Goal: Information Seeking & Learning: Learn about a topic

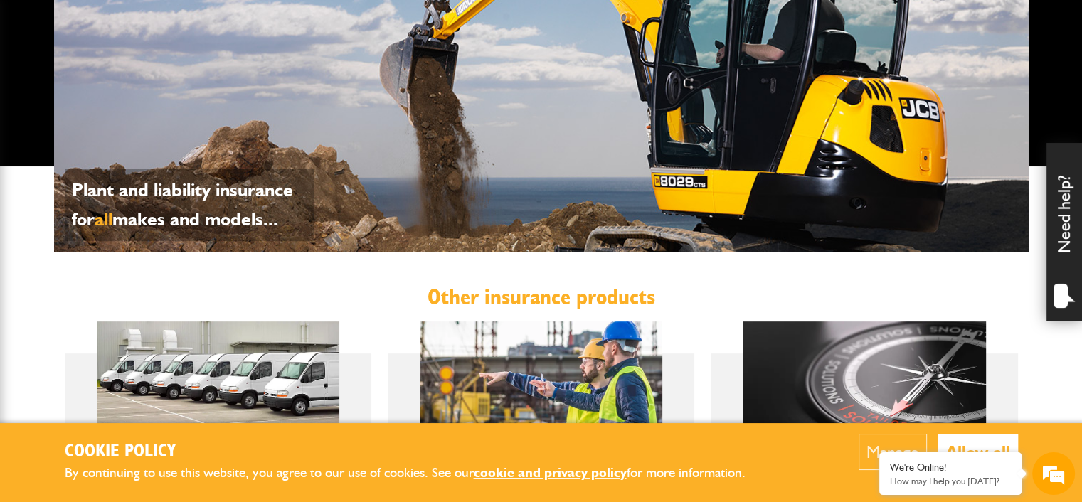
scroll to position [745, 0]
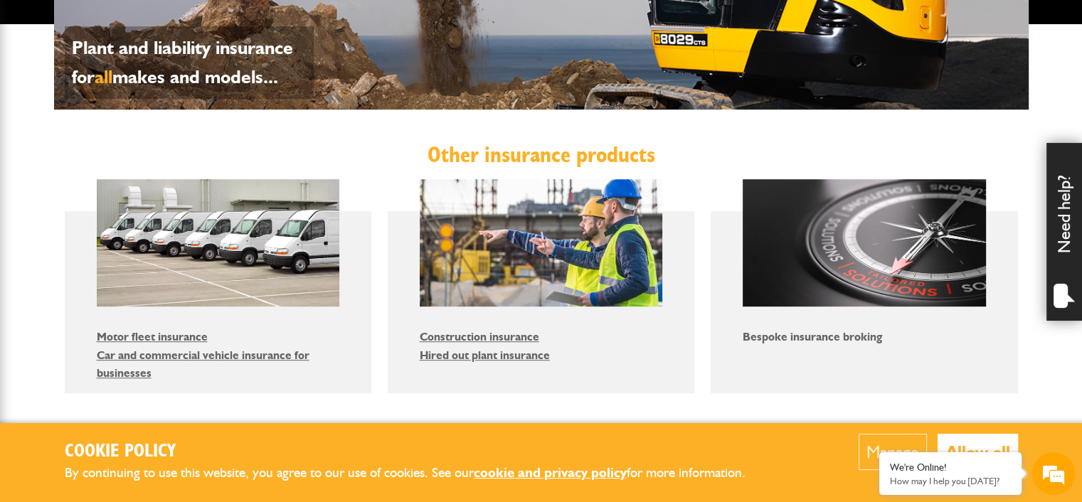
click at [787, 334] on link "Bespoke insurance broking" at bounding box center [812, 337] width 139 height 14
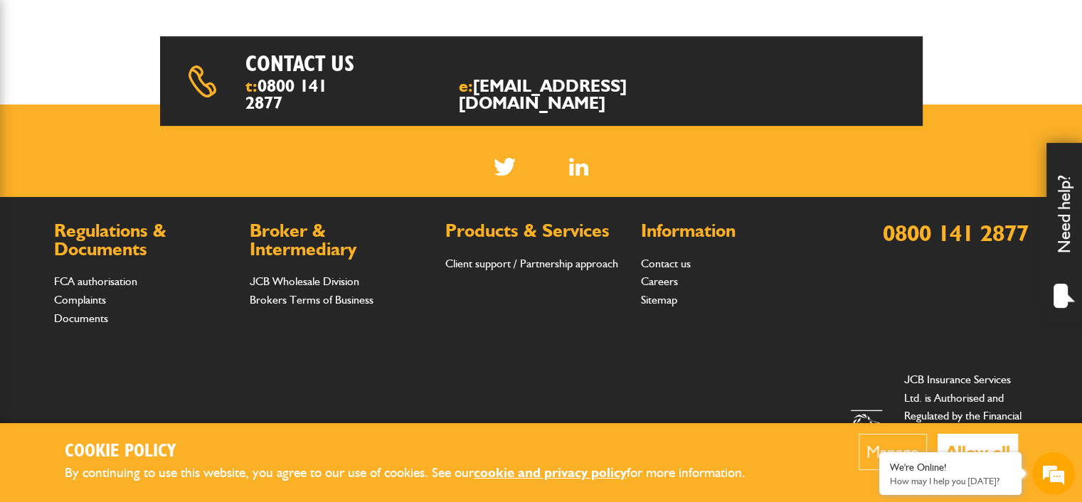
scroll to position [531, 0]
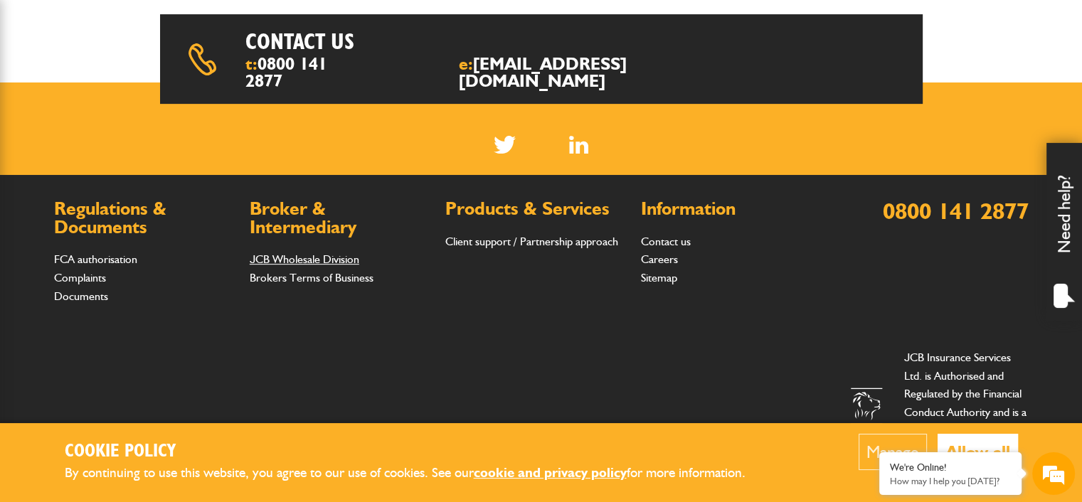
click at [263, 252] on link "JCB Wholesale Division" at bounding box center [305, 259] width 110 height 14
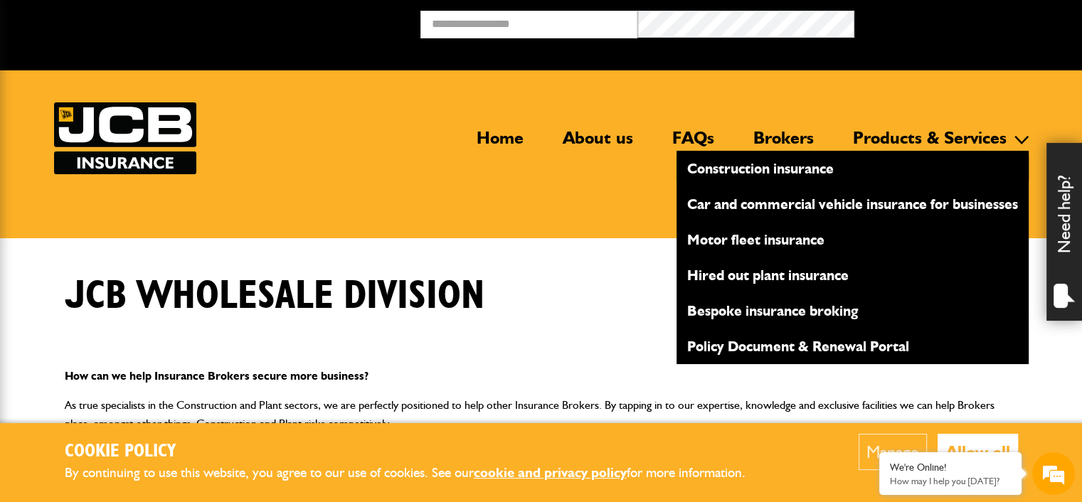
click at [926, 148] on link "Products & Services" at bounding box center [929, 143] width 175 height 33
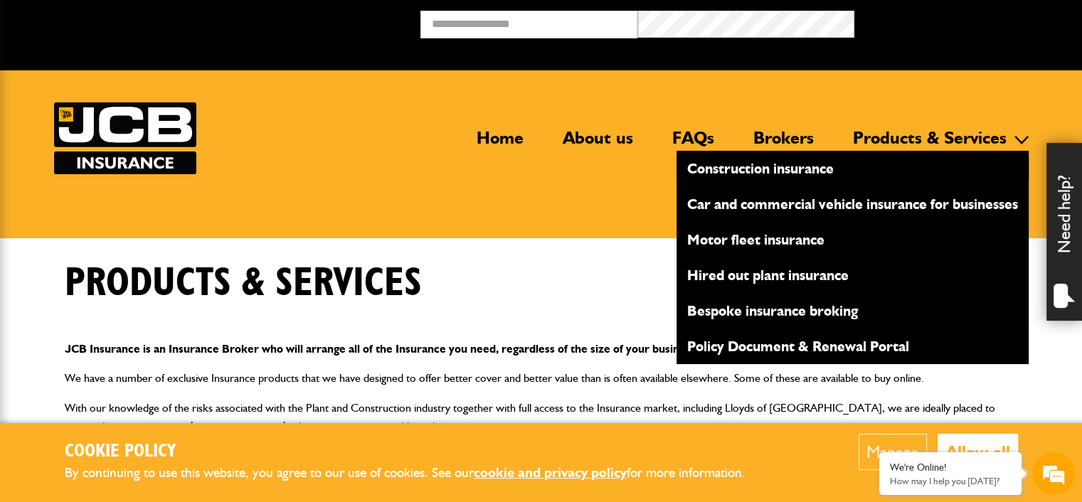
click at [732, 167] on link "Construction insurance" at bounding box center [852, 168] width 352 height 24
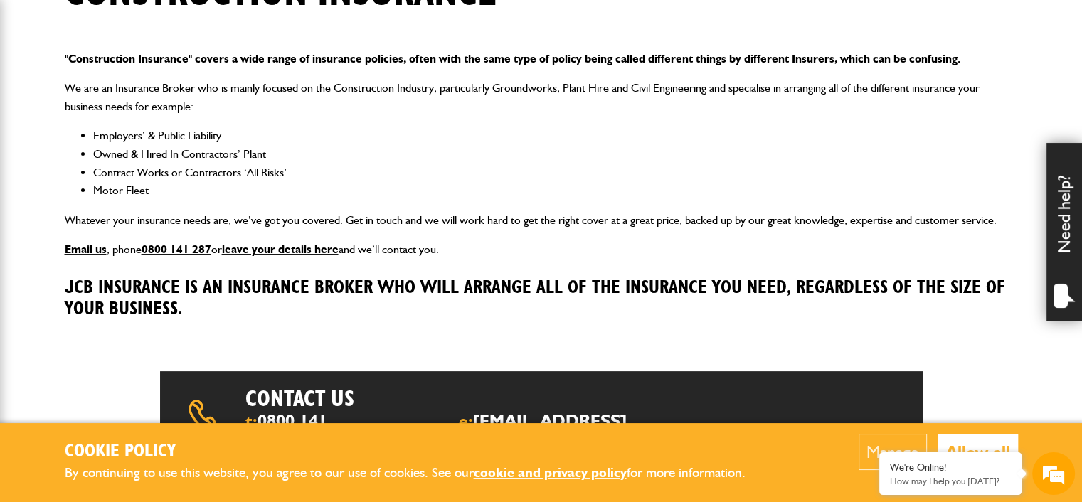
scroll to position [284, 0]
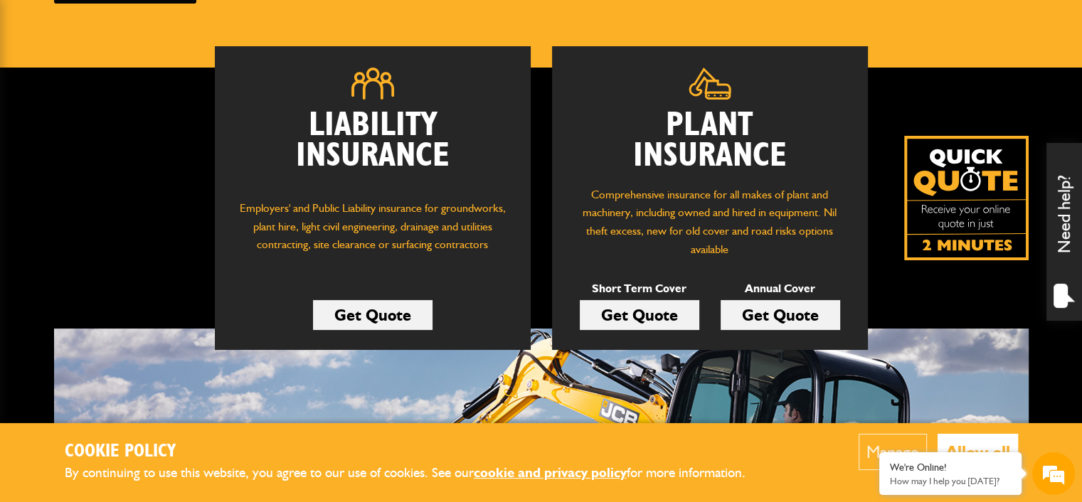
scroll to position [248, 0]
